Goal: Transaction & Acquisition: Purchase product/service

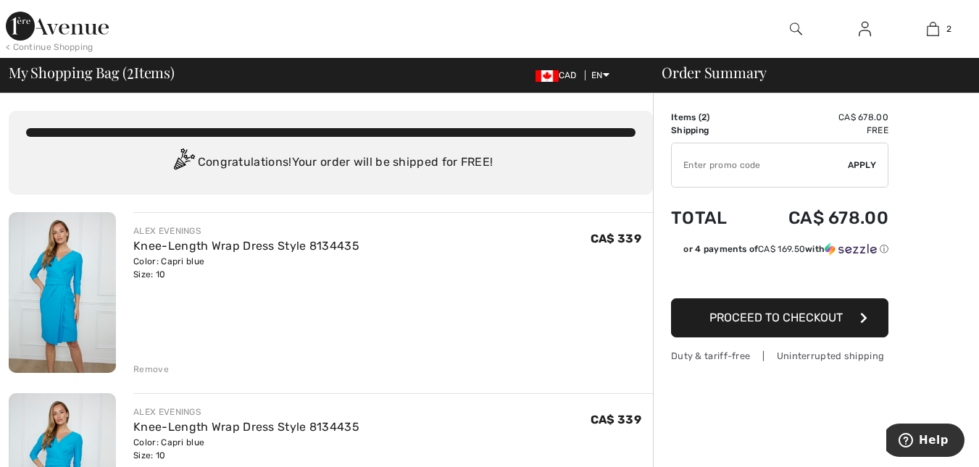
scroll to position [72, 0]
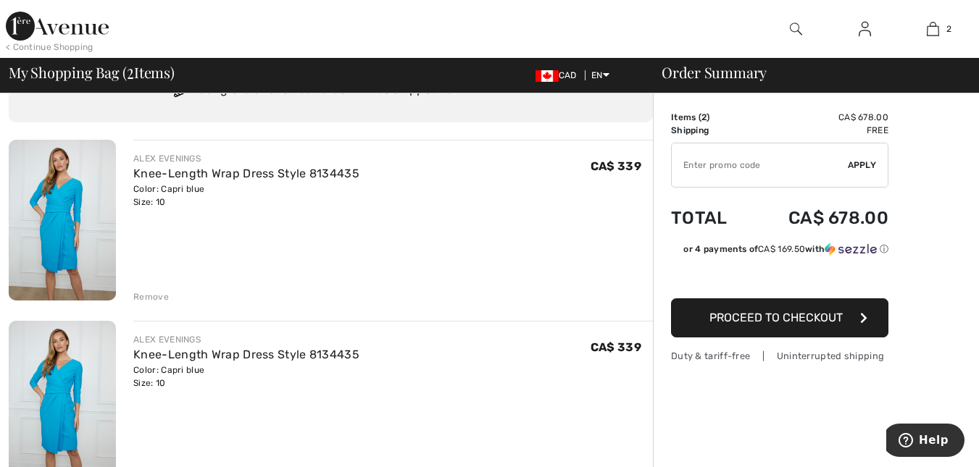
click at [158, 297] on div "Remove" at bounding box center [151, 297] width 36 height 13
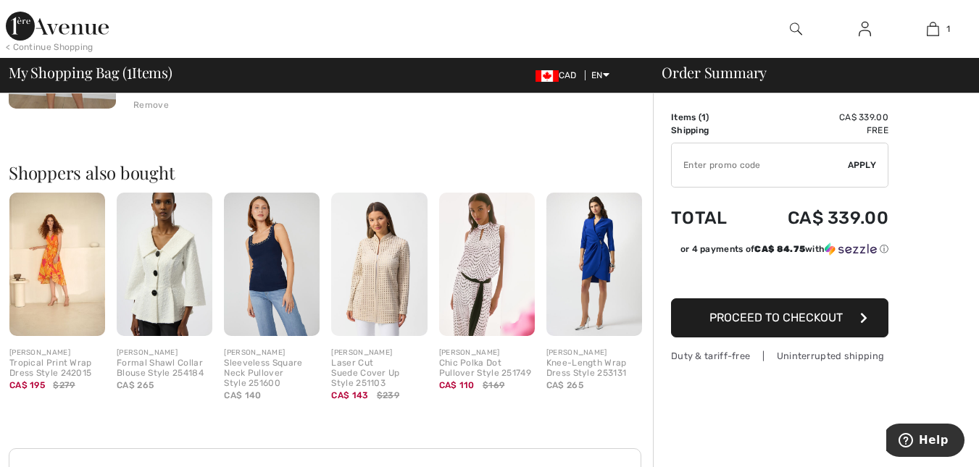
scroll to position [266, 0]
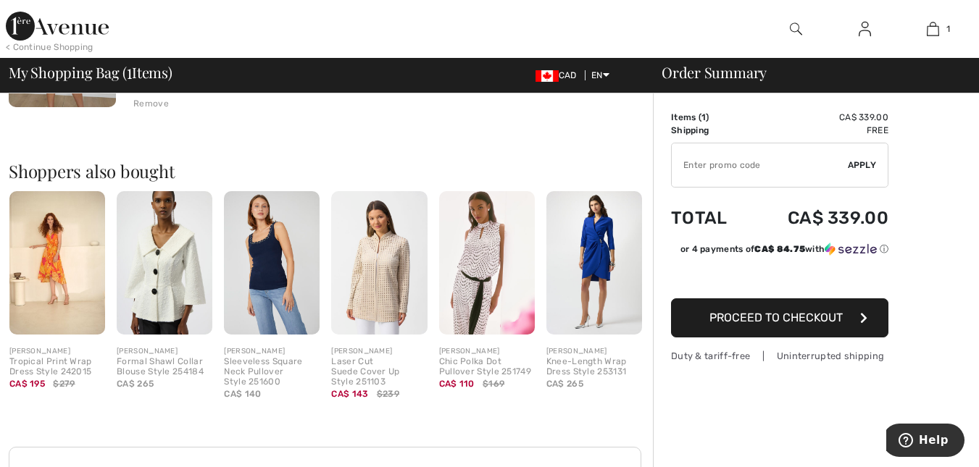
click at [781, 322] on span "Proceed to Checkout" at bounding box center [775, 318] width 133 height 14
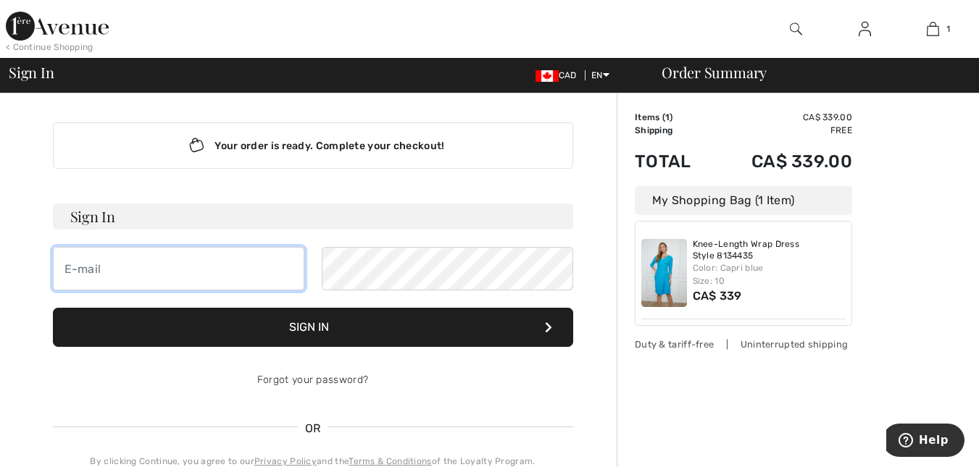
click at [141, 276] on input "email" at bounding box center [178, 268] width 251 height 43
type input "rananajjar78@yahoo.com"
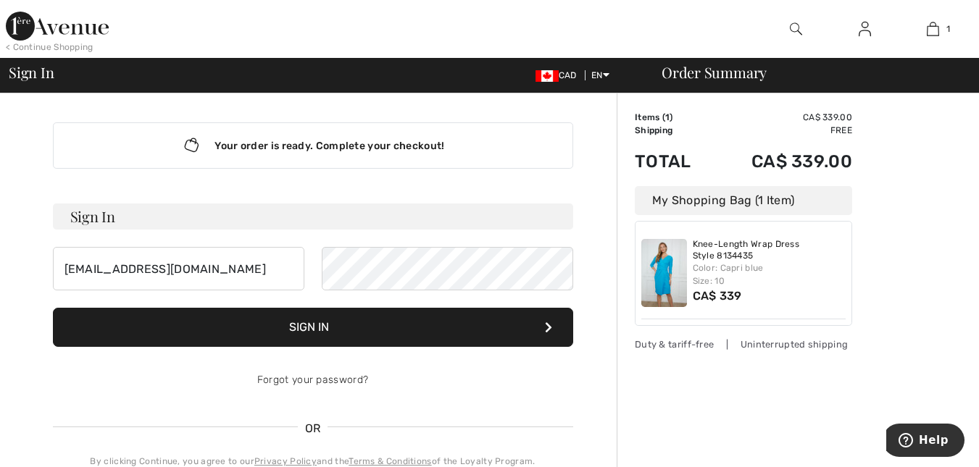
click at [325, 336] on button "Sign In" at bounding box center [313, 327] width 520 height 39
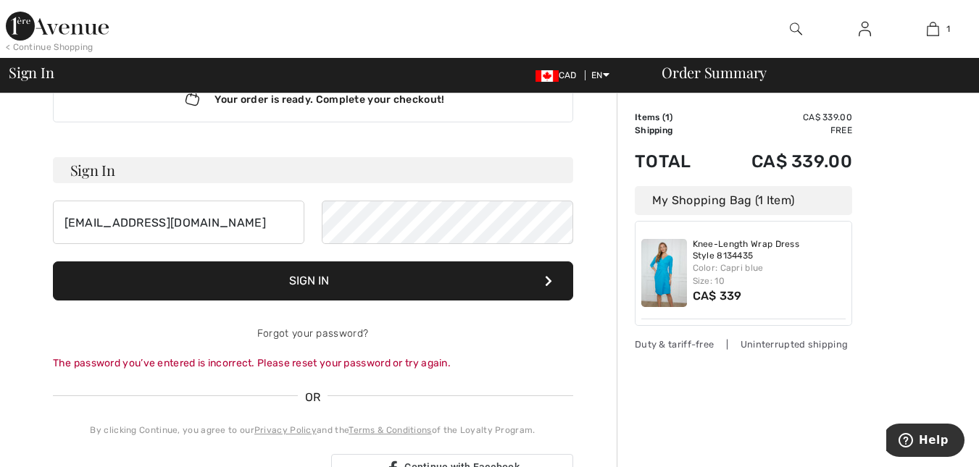
scroll to position [72, 0]
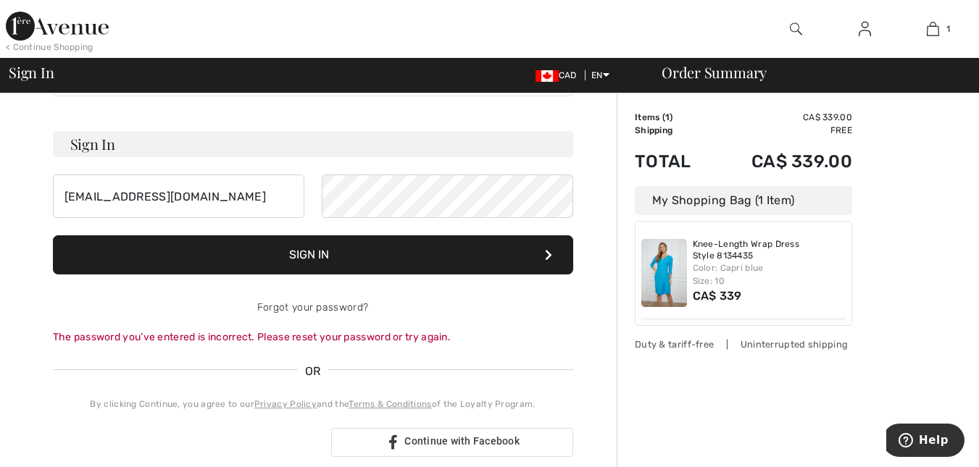
click at [364, 249] on button "Sign In" at bounding box center [313, 255] width 520 height 39
click at [325, 308] on link "Forgot your password?" at bounding box center [312, 307] width 111 height 12
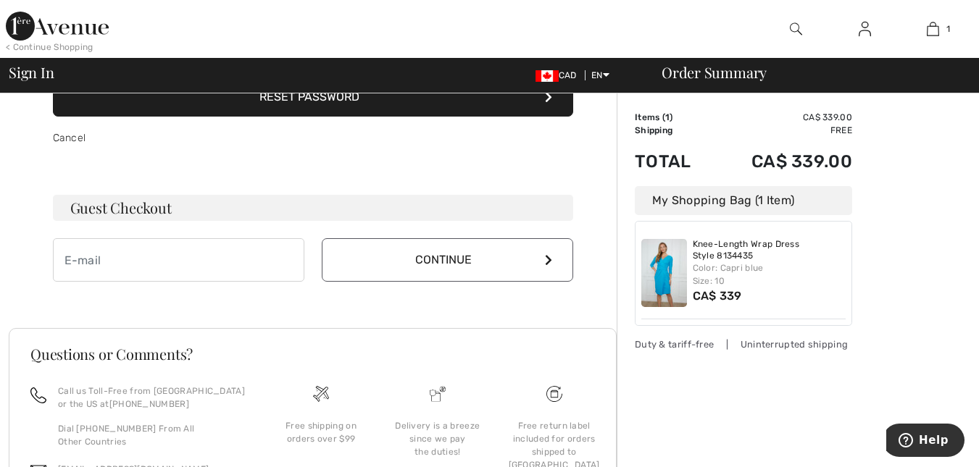
scroll to position [217, 0]
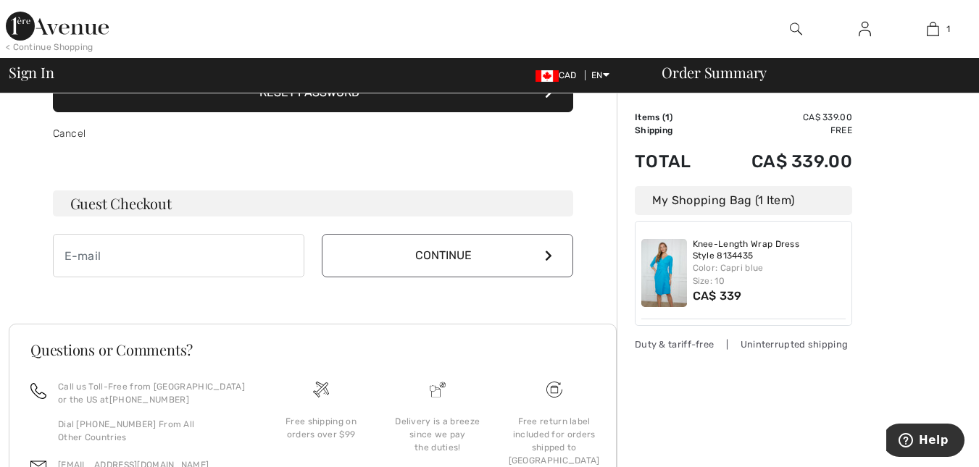
click at [152, 204] on h3 "Guest Checkout" at bounding box center [313, 204] width 520 height 26
click at [240, 263] on input "email" at bounding box center [178, 255] width 251 height 43
type input "rananajjar78@yahoo.com"
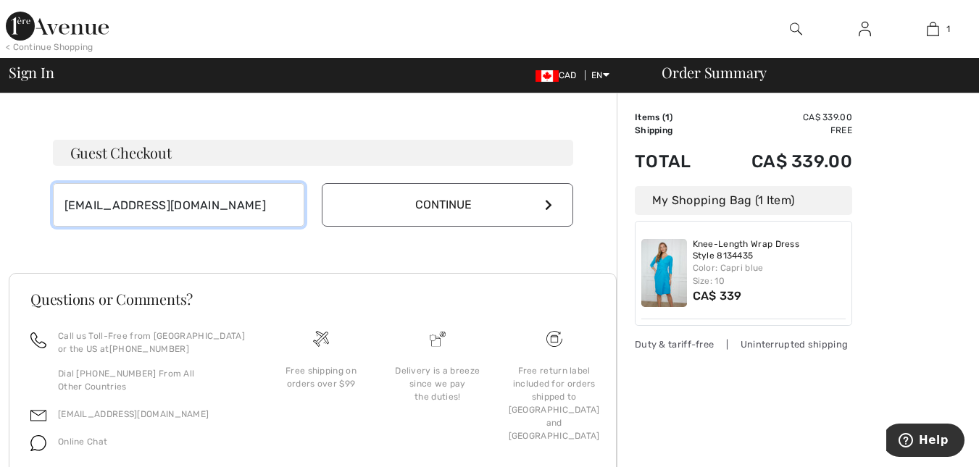
scroll to position [290, 0]
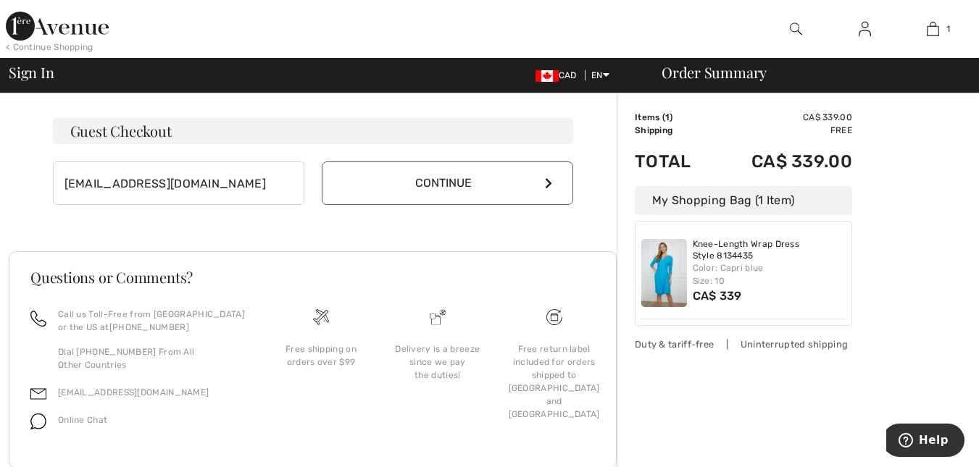
click at [344, 186] on button "Continue" at bounding box center [447, 183] width 251 height 43
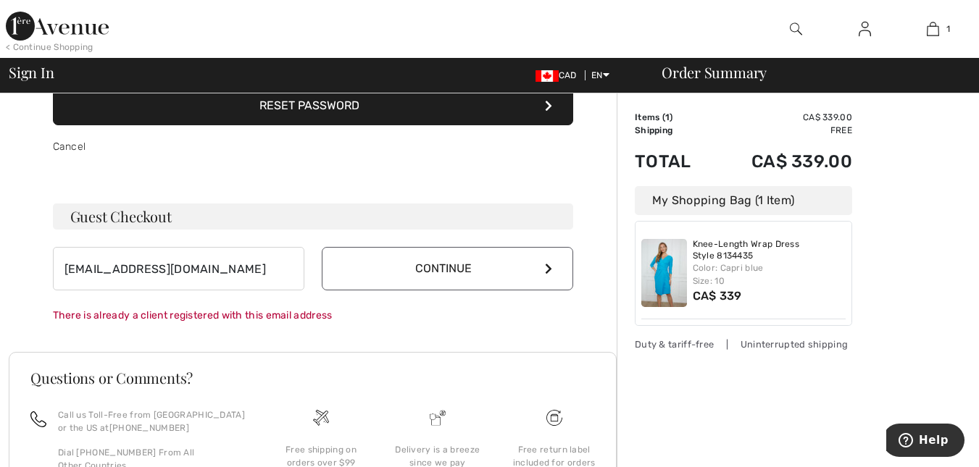
scroll to position [0, 0]
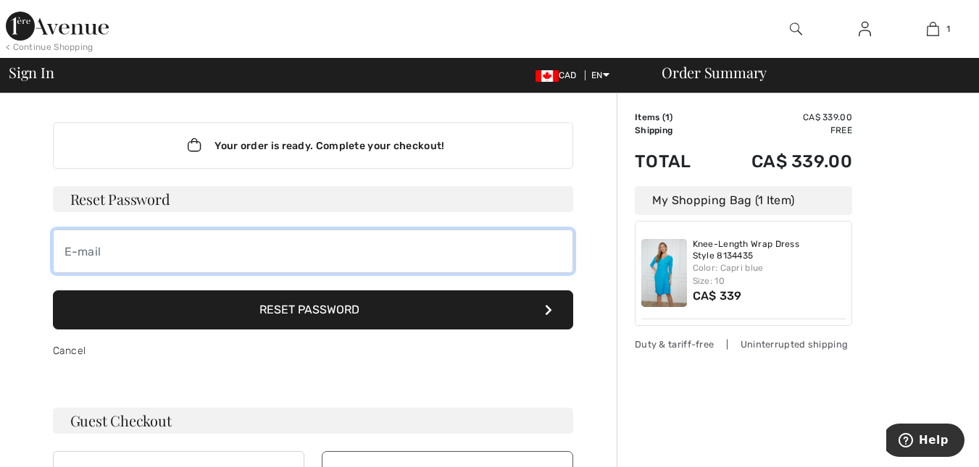
click at [132, 264] on input "email" at bounding box center [313, 251] width 520 height 43
type input "[EMAIL_ADDRESS][DOMAIN_NAME]"
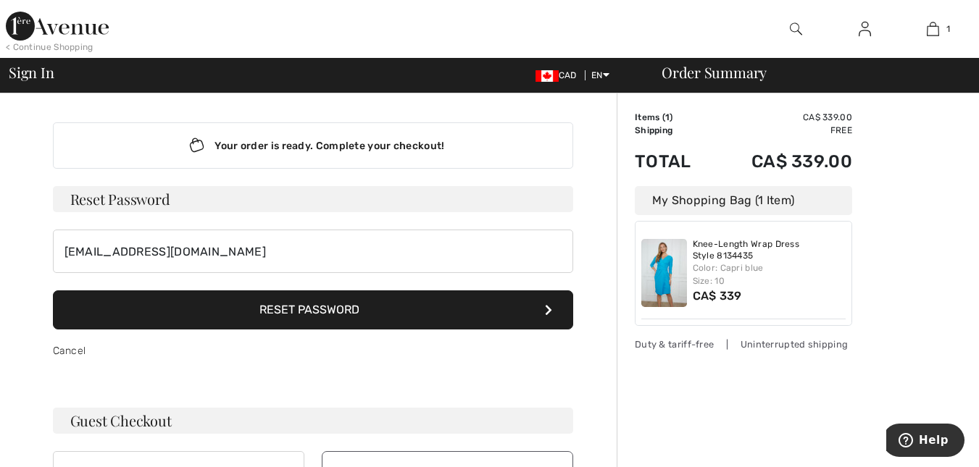
click at [211, 315] on button "Reset Password" at bounding box center [313, 310] width 520 height 39
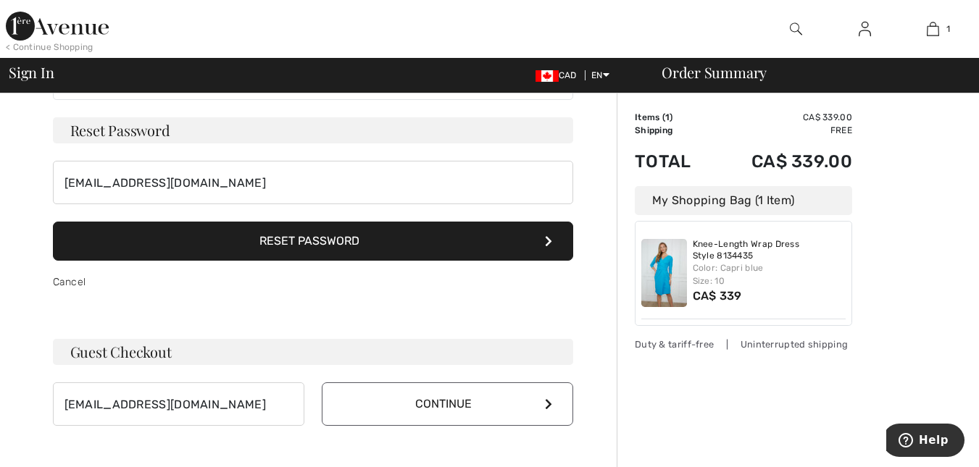
scroll to position [86, 0]
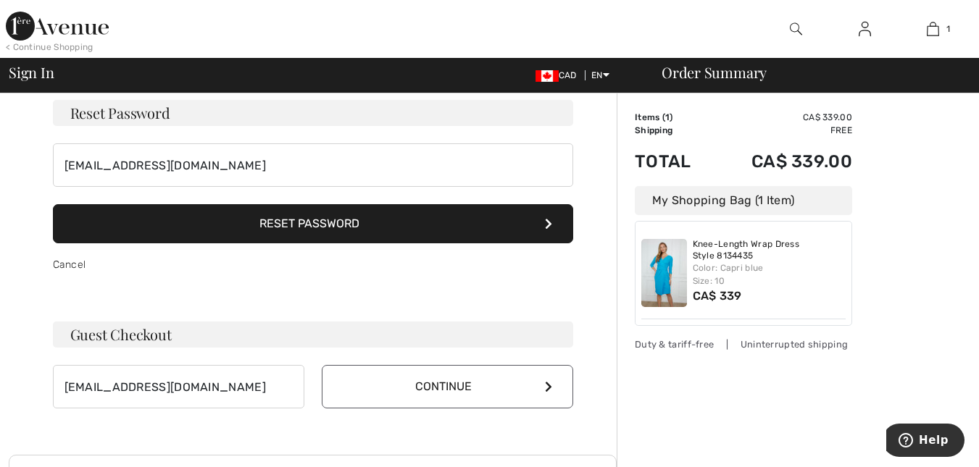
click at [175, 218] on button "Reset Password" at bounding box center [313, 223] width 520 height 39
click at [359, 223] on button "Reset Password" at bounding box center [313, 223] width 520 height 39
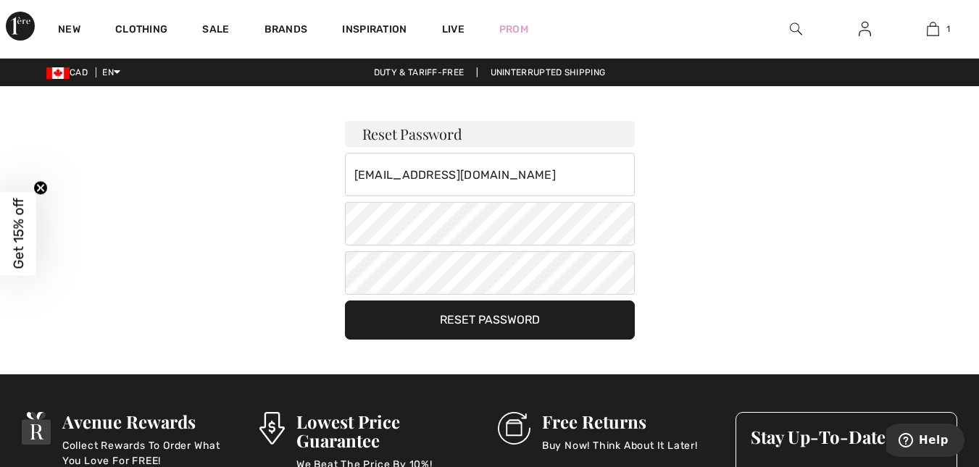
click at [459, 315] on button "Reset Password" at bounding box center [490, 320] width 290 height 39
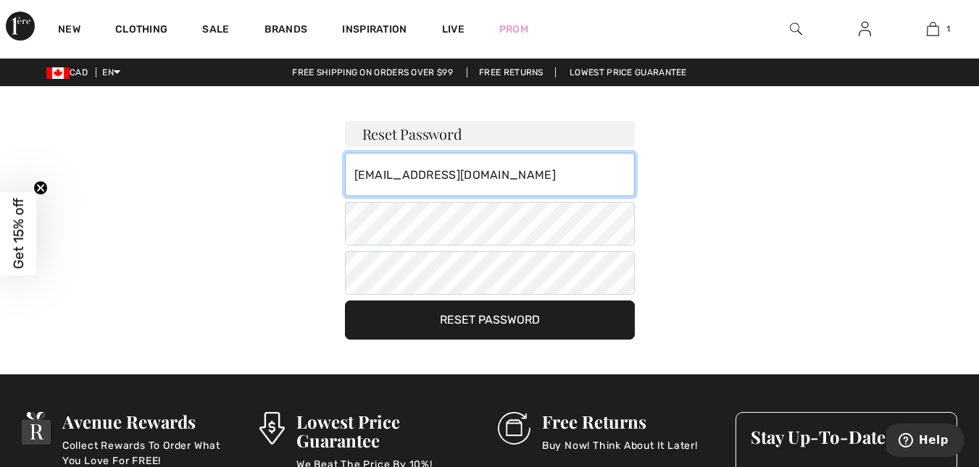
click at [447, 196] on input "rananajjar78@yahoo.com" at bounding box center [490, 174] width 290 height 43
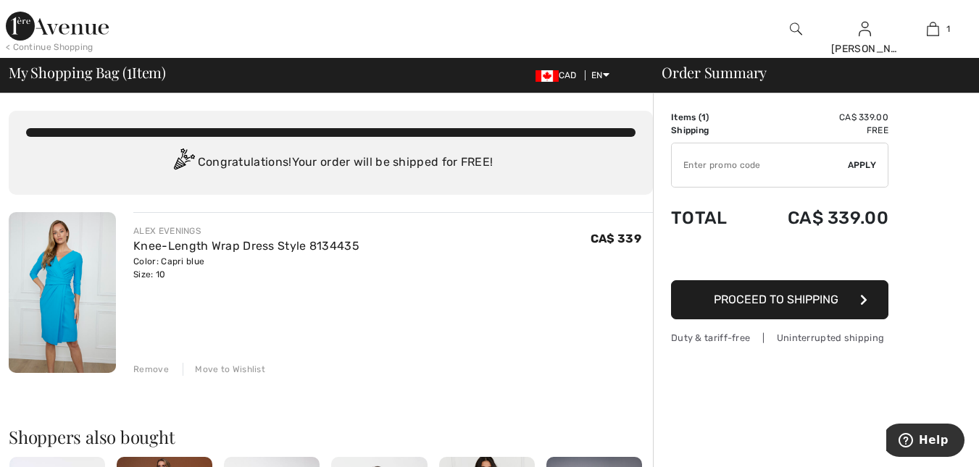
click at [717, 311] on button "Proceed to Shipping" at bounding box center [779, 299] width 217 height 39
click at [772, 300] on span "Proceed to Shipping" at bounding box center [776, 300] width 125 height 14
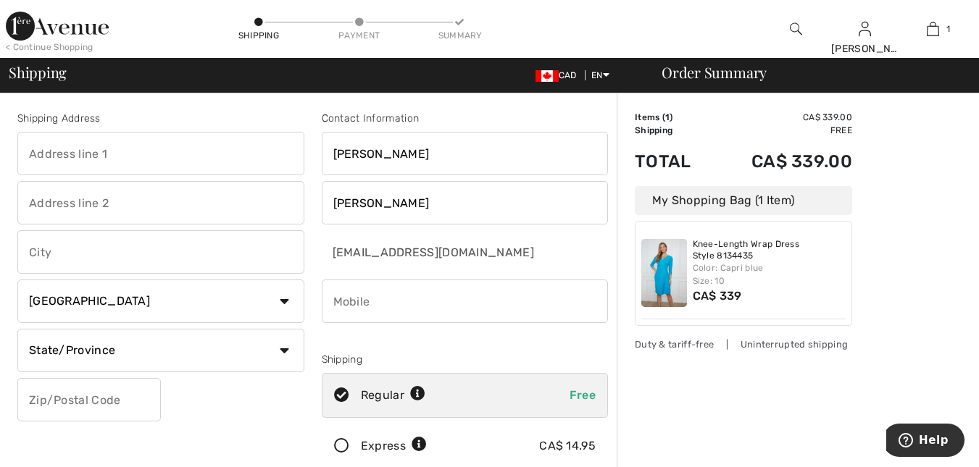
click at [138, 152] on input "text" at bounding box center [160, 153] width 287 height 43
type input "[GEOGRAPHIC_DATA]"
type input "Oakville"
select select "ON"
type input "L6M 5G3"
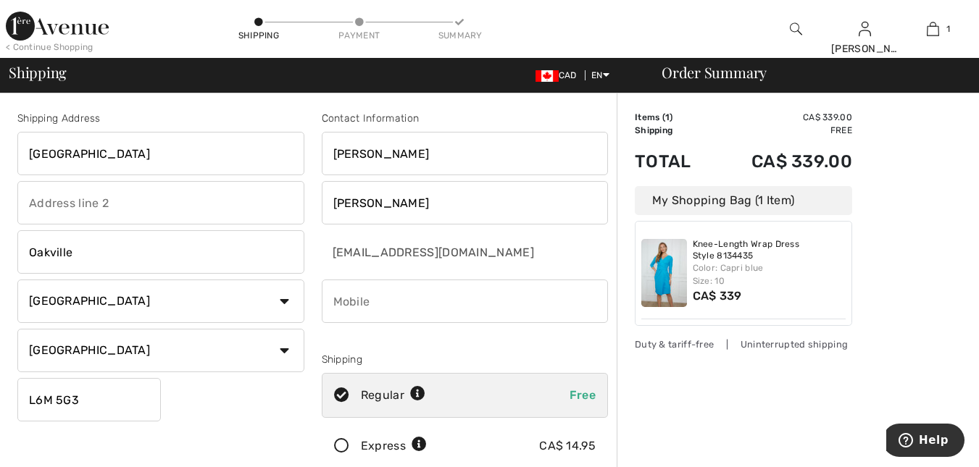
type input "6479887262"
type input "L6M5G3"
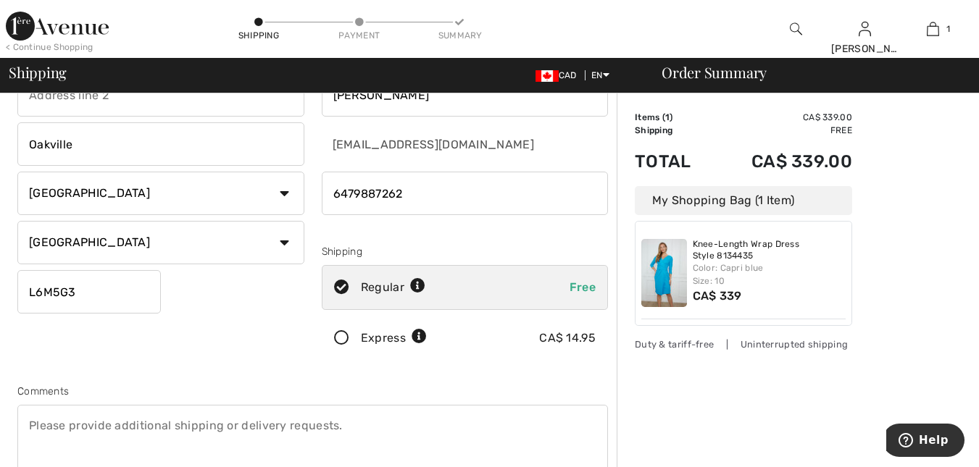
scroll to position [490, 0]
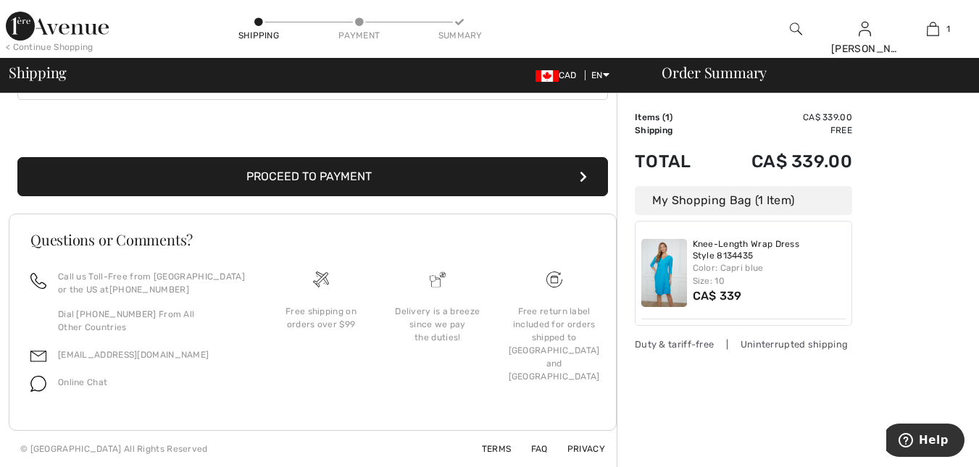
click at [293, 181] on button "Proceed to Payment" at bounding box center [312, 176] width 591 height 39
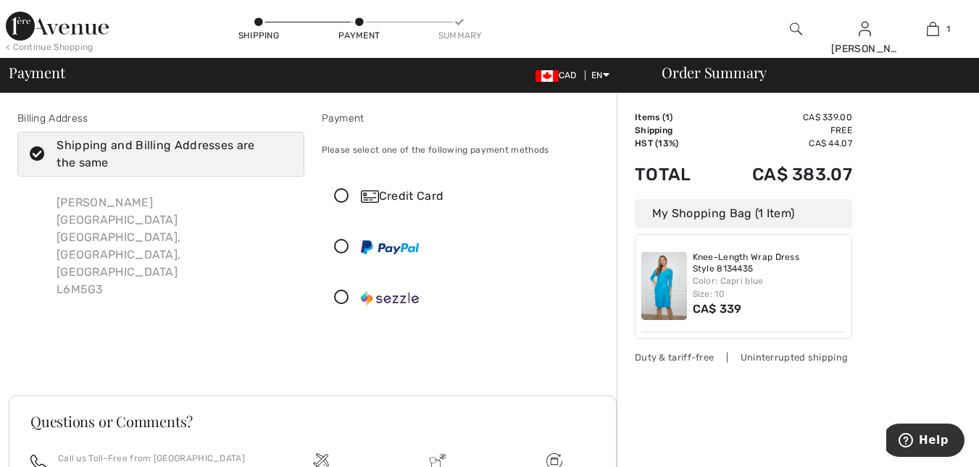
click at [343, 199] on icon at bounding box center [341, 196] width 38 height 15
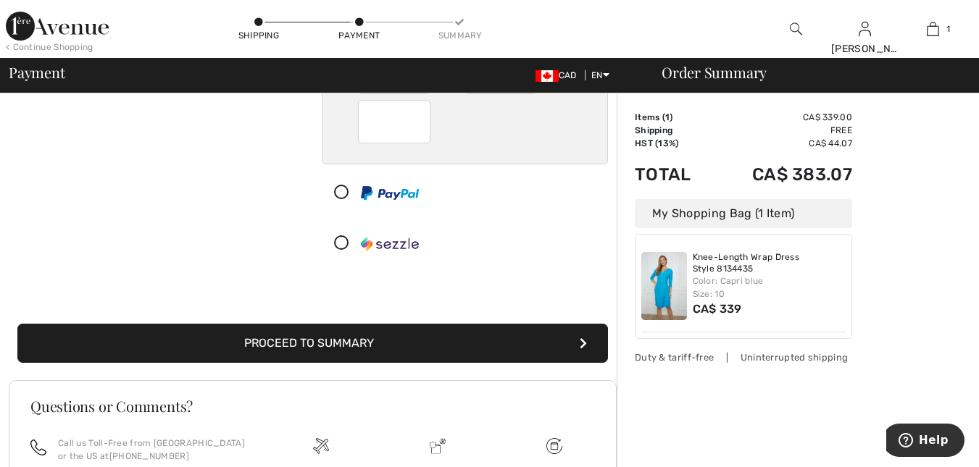
scroll to position [217, 0]
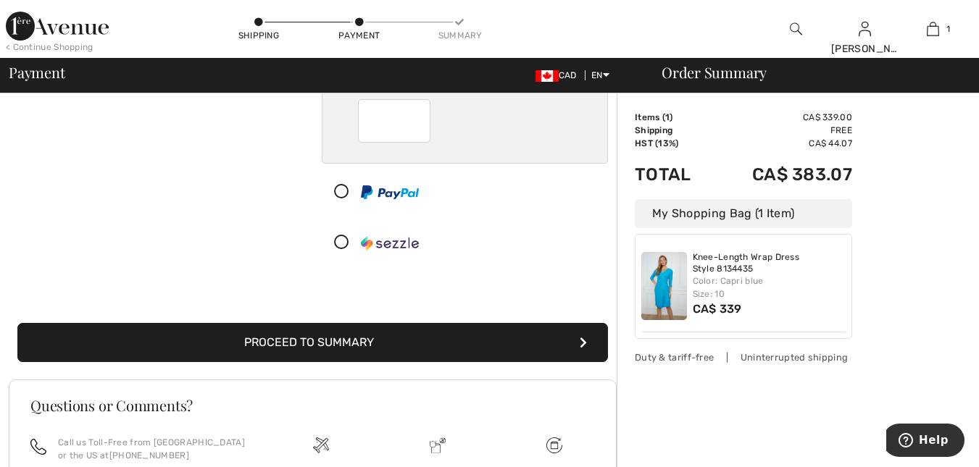
click at [312, 348] on button "Proceed to Summary" at bounding box center [312, 342] width 591 height 39
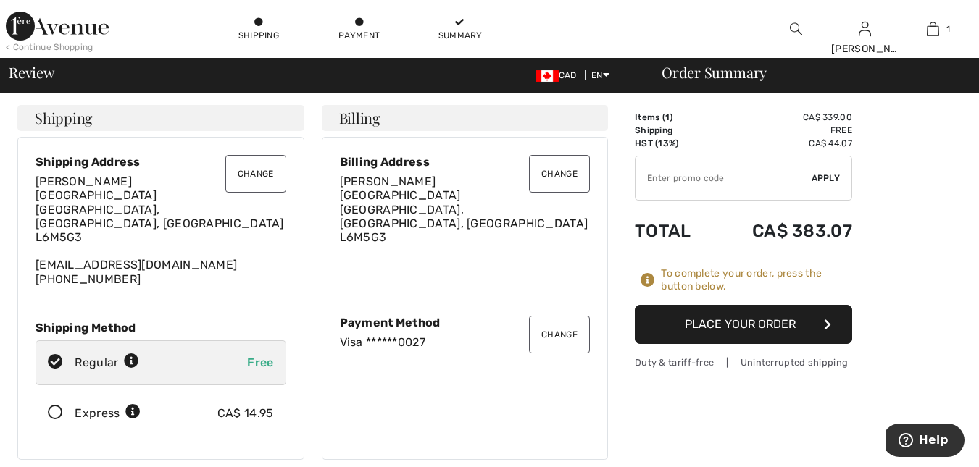
click at [760, 329] on button "Place Your Order" at bounding box center [743, 324] width 217 height 39
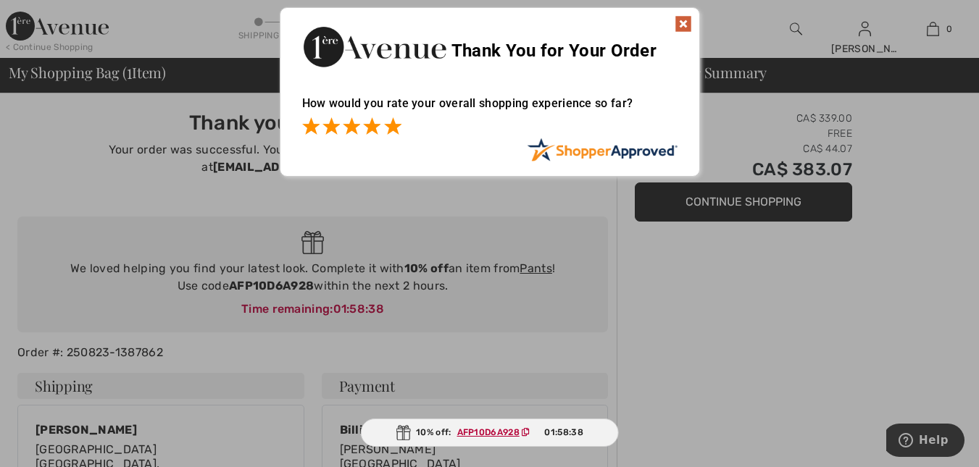
click at [396, 129] on span at bounding box center [392, 125] width 17 height 17
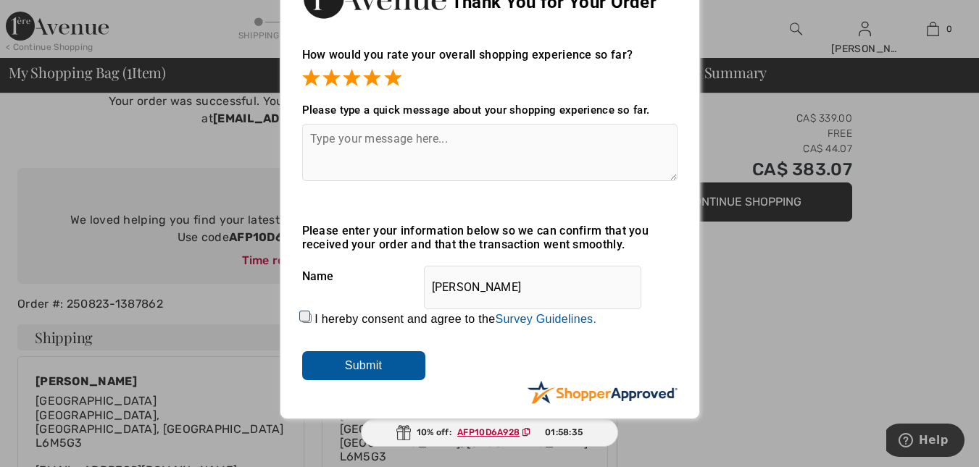
scroll to position [72, 0]
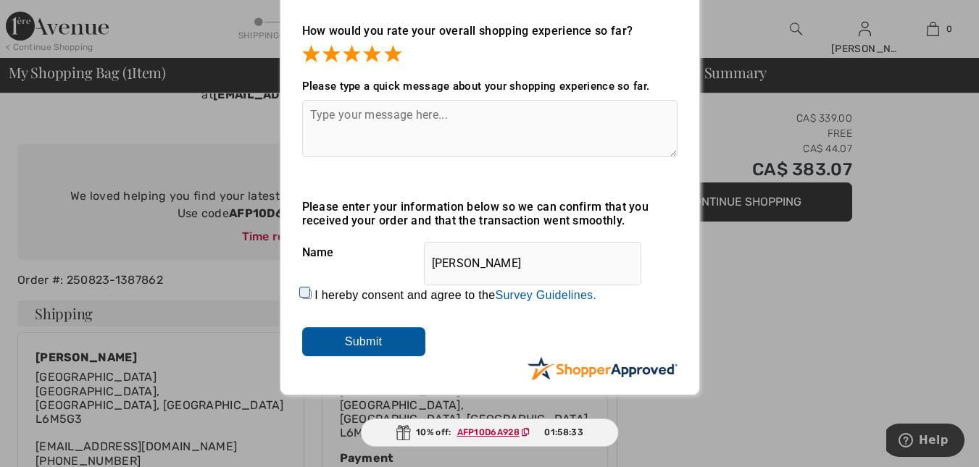
click at [322, 293] on label "I hereby consent and agree to the By submitting a review, you grant permission …" at bounding box center [455, 295] width 282 height 13
click at [312, 293] on input "I hereby consent and agree to the By submitting a review, you grant permission …" at bounding box center [306, 294] width 9 height 9
checkbox input "true"
click at [351, 339] on input "Submit" at bounding box center [363, 342] width 123 height 29
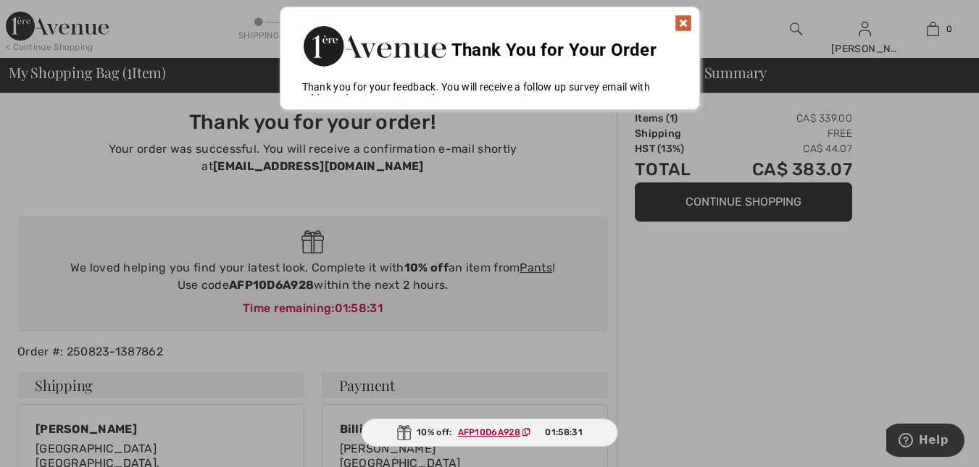
scroll to position [0, 0]
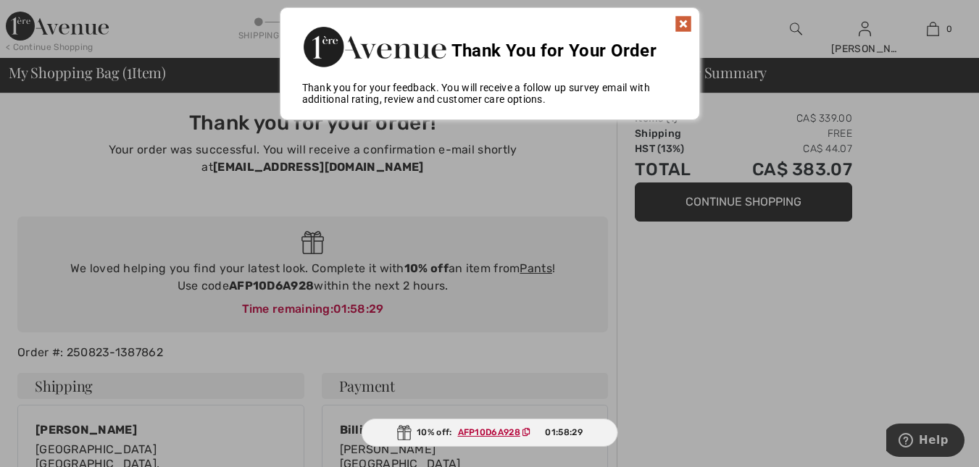
click at [680, 24] on img at bounding box center [683, 23] width 17 height 17
